Goal: Task Accomplishment & Management: Complete application form

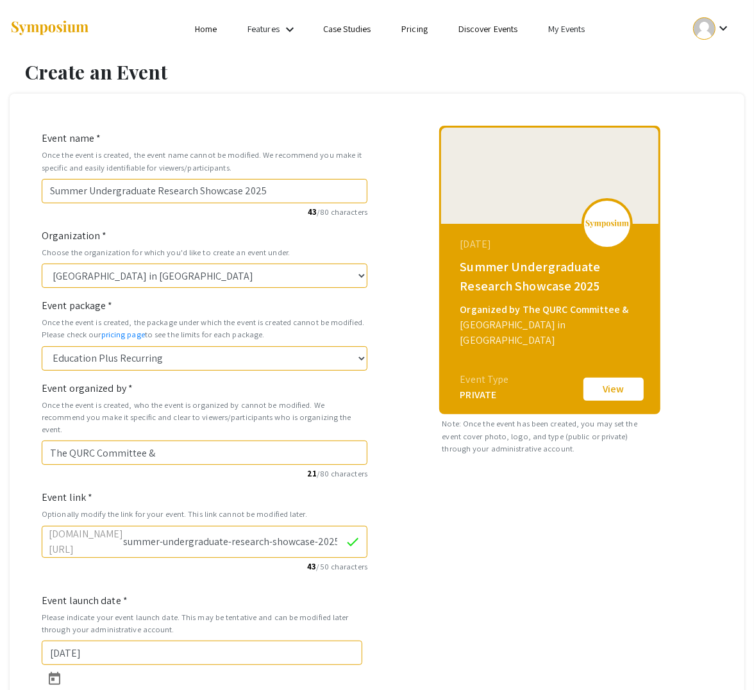
drag, startPoint x: 70, startPoint y: 440, endPoint x: 8, endPoint y: 443, distance: 62.3
click at [8, 443] on div "Create an Event Event name * Once the event is created, the event name cannot b…" at bounding box center [377, 452] width 754 height 784
click at [186, 446] on input "The QURC Committee &" at bounding box center [205, 453] width 326 height 24
drag, startPoint x: 218, startPoint y: 442, endPoint x: 180, endPoint y: 443, distance: 38.5
click at [180, 443] on input "The QURC Committee & he Reearc office" at bounding box center [205, 453] width 326 height 24
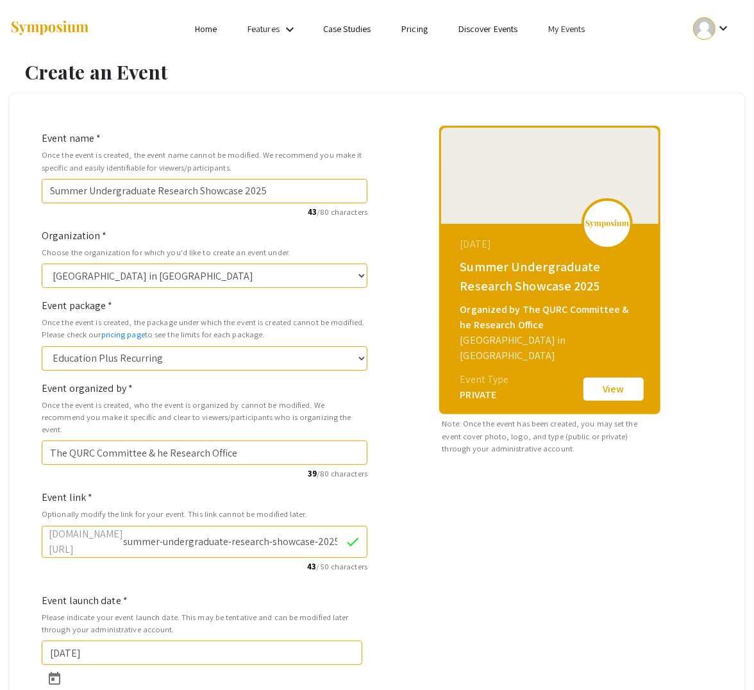
click at [156, 441] on input "The QURC Committee & he Research Office" at bounding box center [205, 453] width 326 height 24
click at [605, 521] on div "[DATE] Summer Undergraduate Research Showcase 2025 Organized by The QURC Commit…" at bounding box center [549, 457] width 345 height 663
click at [55, 441] on input "The QURC Committee & the Research Office" at bounding box center [205, 453] width 326 height 24
click at [56, 441] on input "The QURC Committee & the Research Office" at bounding box center [205, 453] width 326 height 24
click at [54, 441] on input "The QURC Committee & the Research Office" at bounding box center [205, 453] width 326 height 24
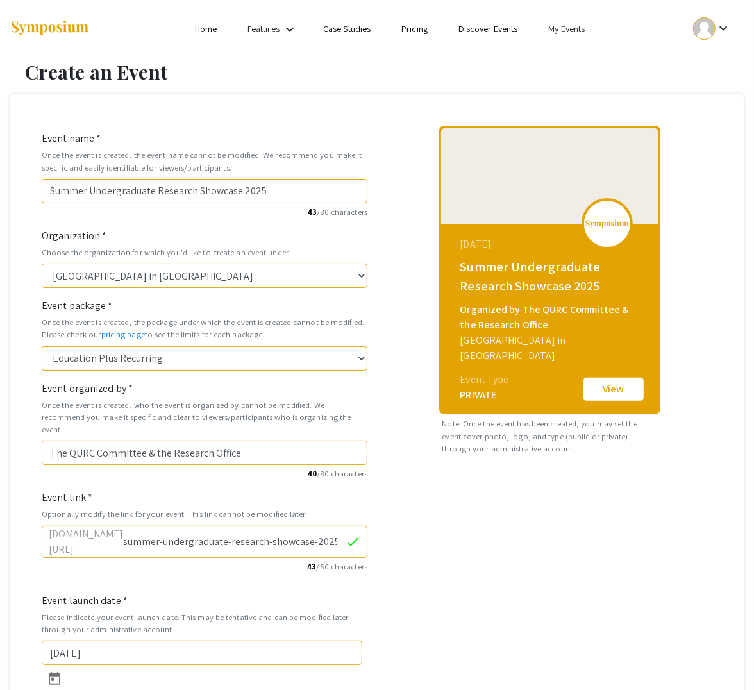
click at [54, 441] on input "The QURC Committee & the Research Office" at bounding box center [205, 453] width 326 height 24
click at [56, 441] on input "The QURC Committee & the Research Office" at bounding box center [205, 453] width 326 height 24
type input "the QURC Committee & the Research Office"
click at [568, 597] on div "[DATE] Summer Undergraduate Research Showcase 2025 Organized by the QURC Commit…" at bounding box center [549, 457] width 345 height 663
